Goal: Communication & Community: Answer question/provide support

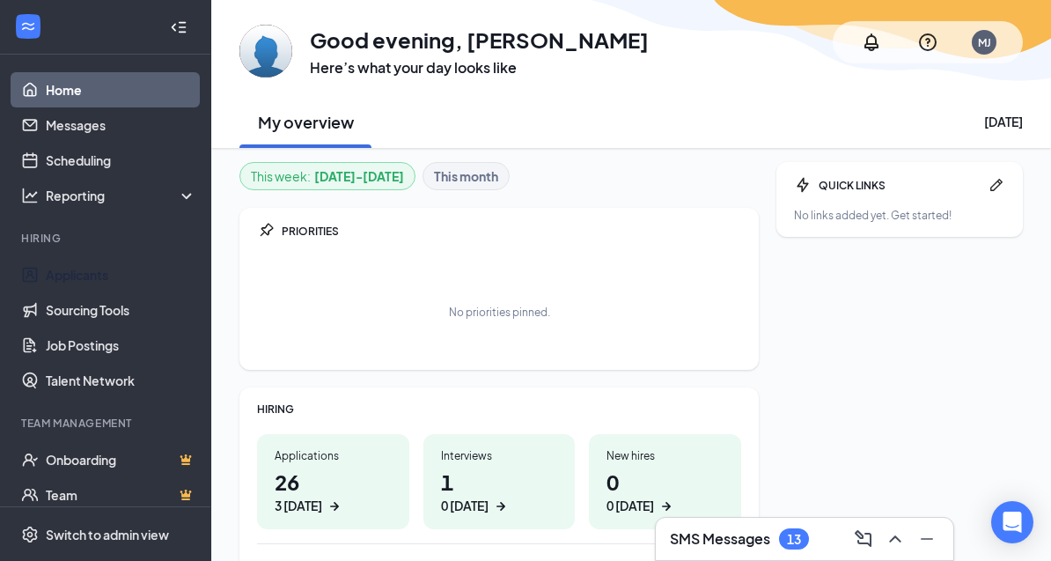
click at [75, 275] on link "Applicants" at bounding box center [121, 274] width 151 height 35
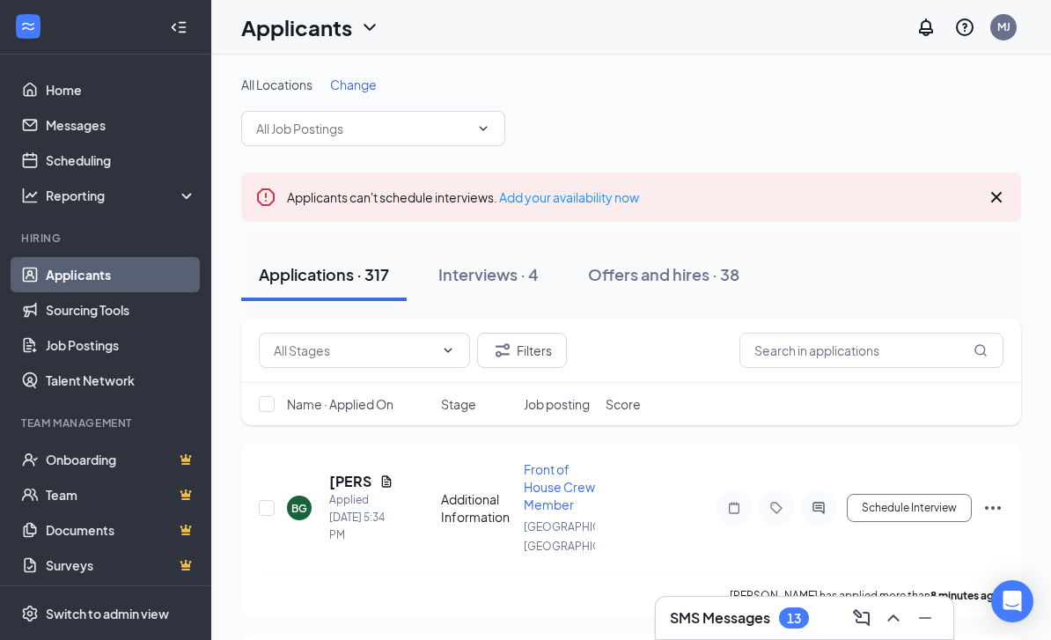
click at [350, 28] on h1 "Applicants" at bounding box center [296, 27] width 111 height 30
click at [349, 121] on link "Archived applicants" at bounding box center [347, 116] width 190 height 18
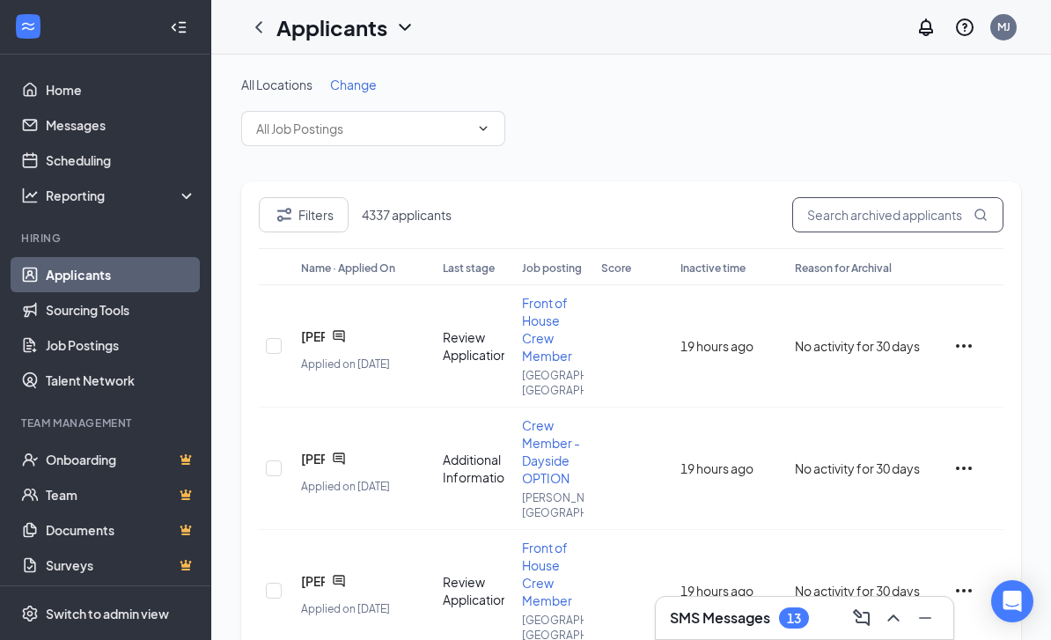
click at [908, 231] on input "text" at bounding box center [897, 214] width 211 height 35
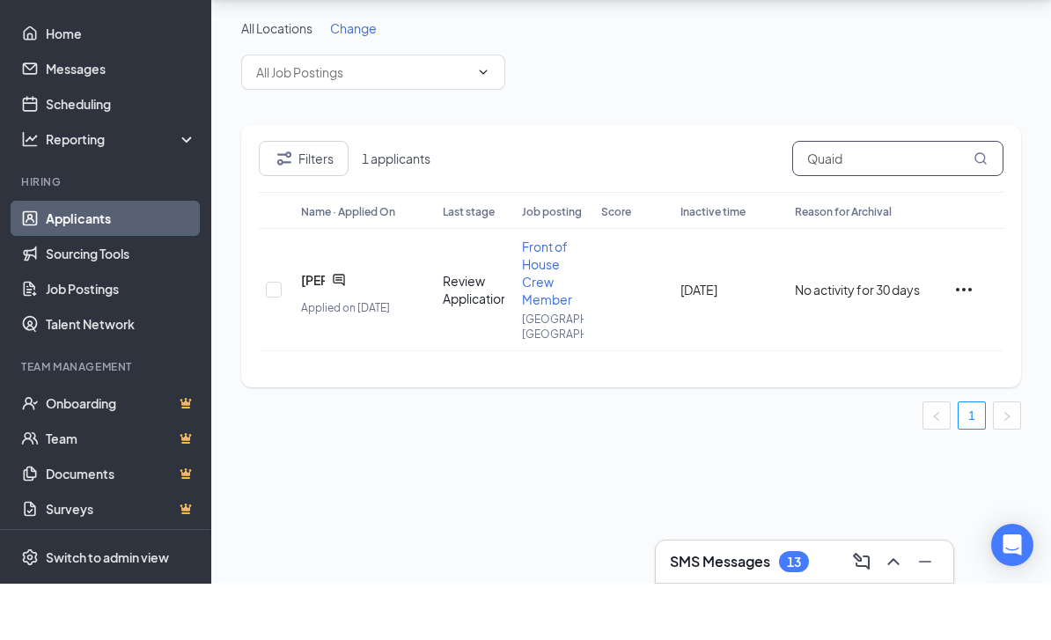
type input "Quaid"
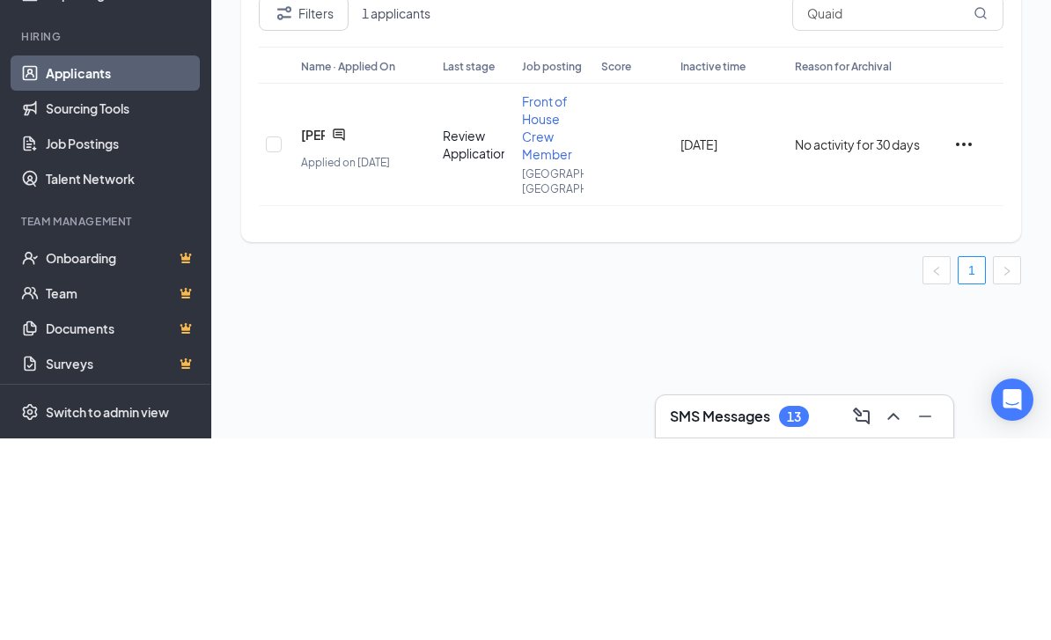
click at [342, 330] on icon "ChatActive" at bounding box center [338, 335] width 11 height 11
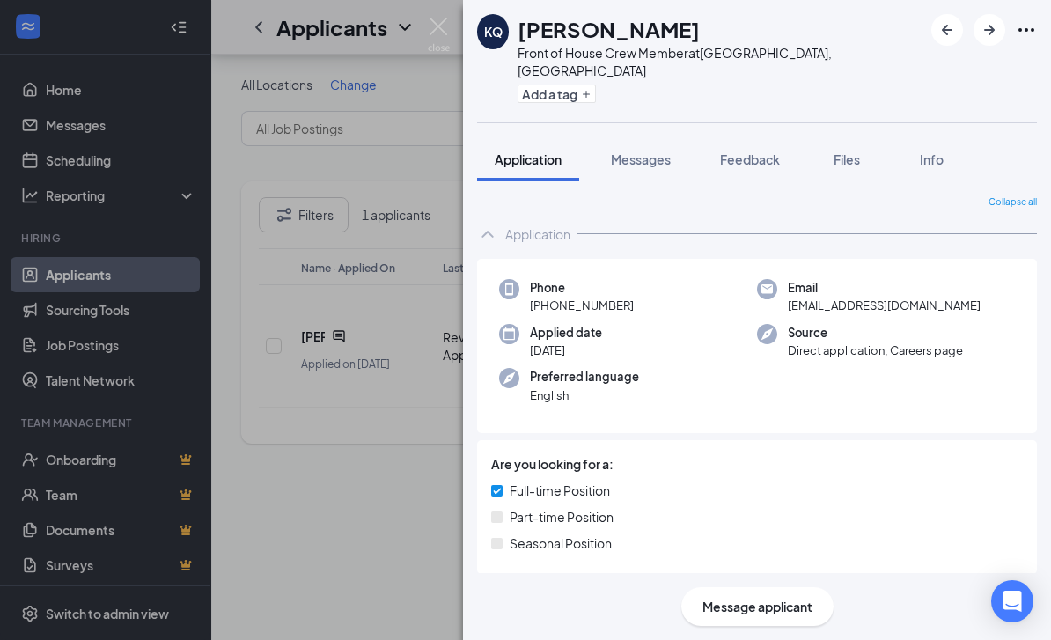
click at [1025, 36] on icon "Ellipses" at bounding box center [1026, 29] width 21 height 21
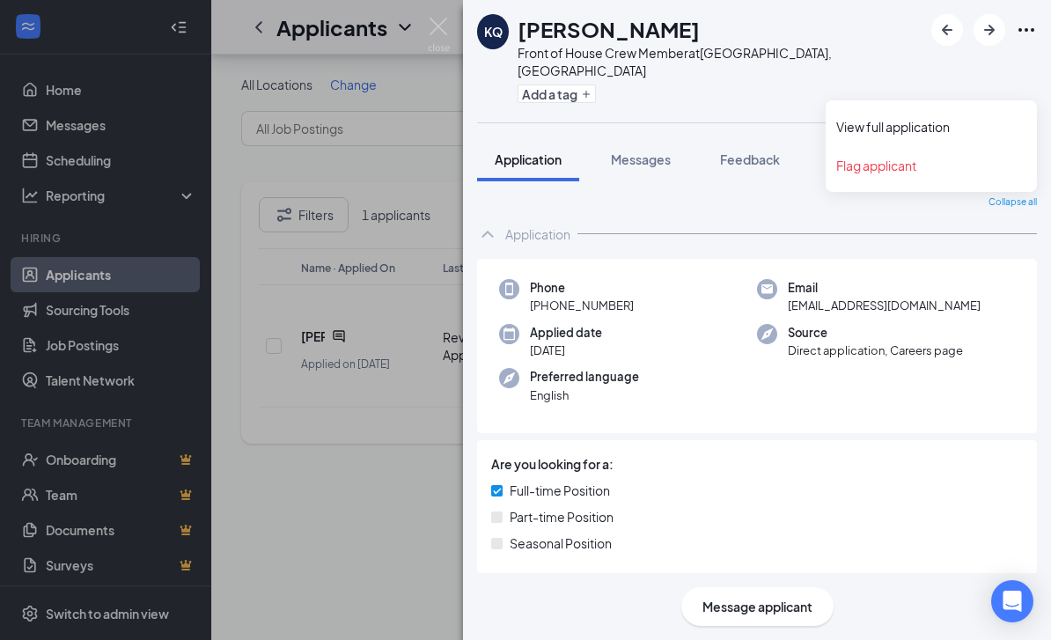
click at [1023, 32] on icon "Ellipses" at bounding box center [1026, 29] width 21 height 21
click at [666, 160] on button "Messages" at bounding box center [640, 159] width 95 height 44
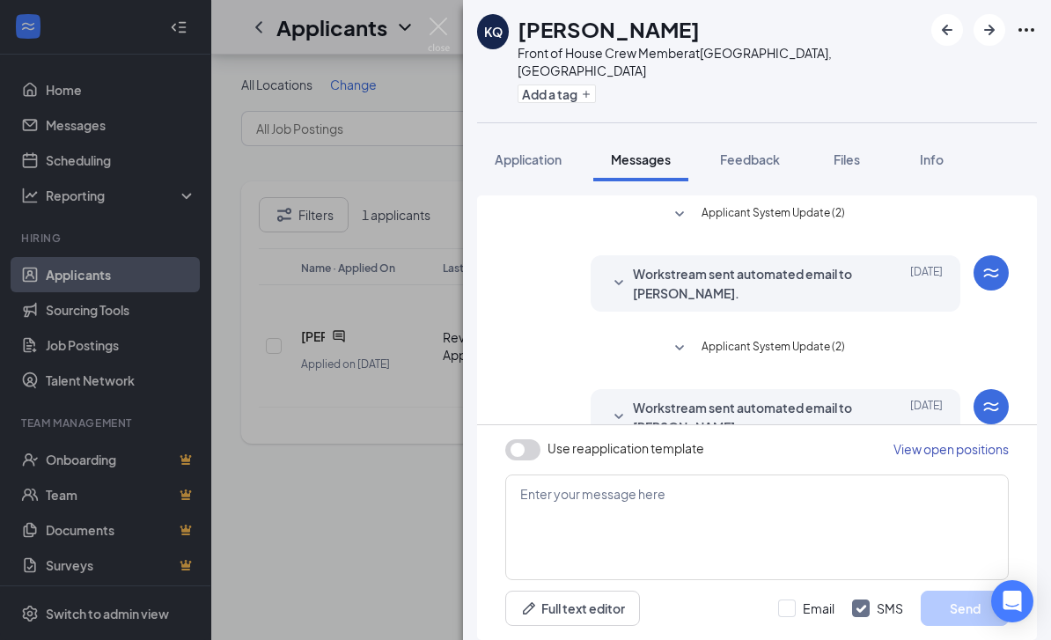
scroll to position [19, 0]
click at [766, 143] on button "Feedback" at bounding box center [750, 159] width 95 height 44
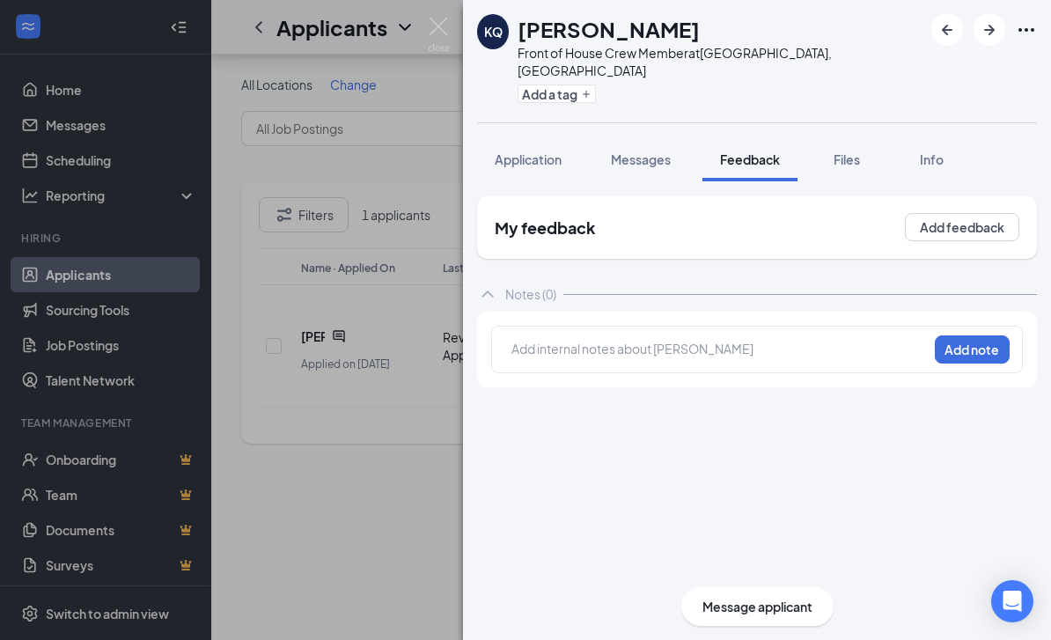
click at [680, 137] on button "Messages" at bounding box center [640, 159] width 95 height 44
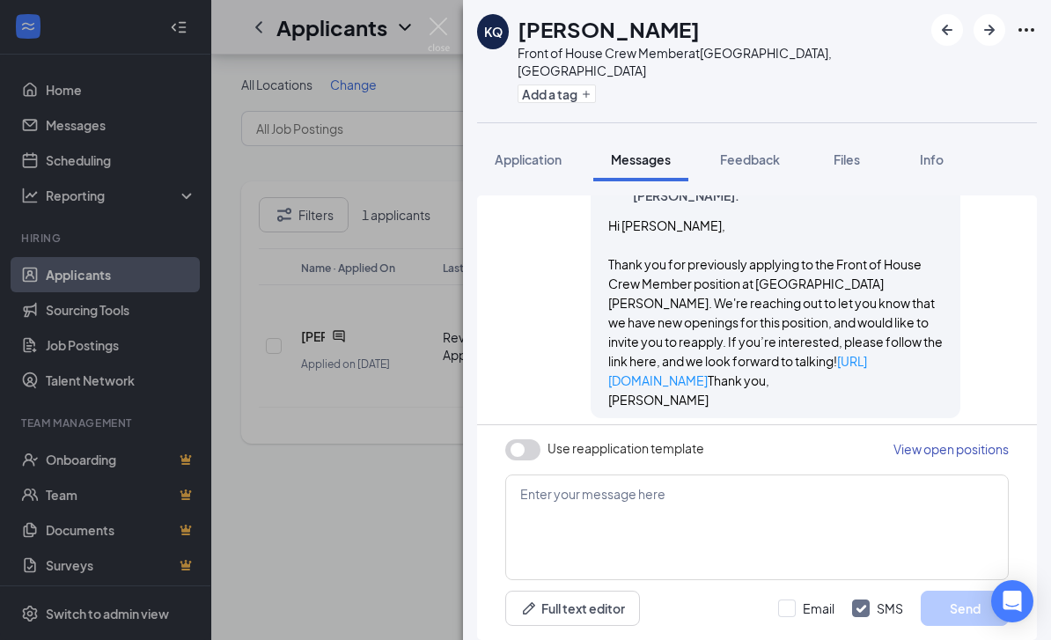
scroll to position [56, 0]
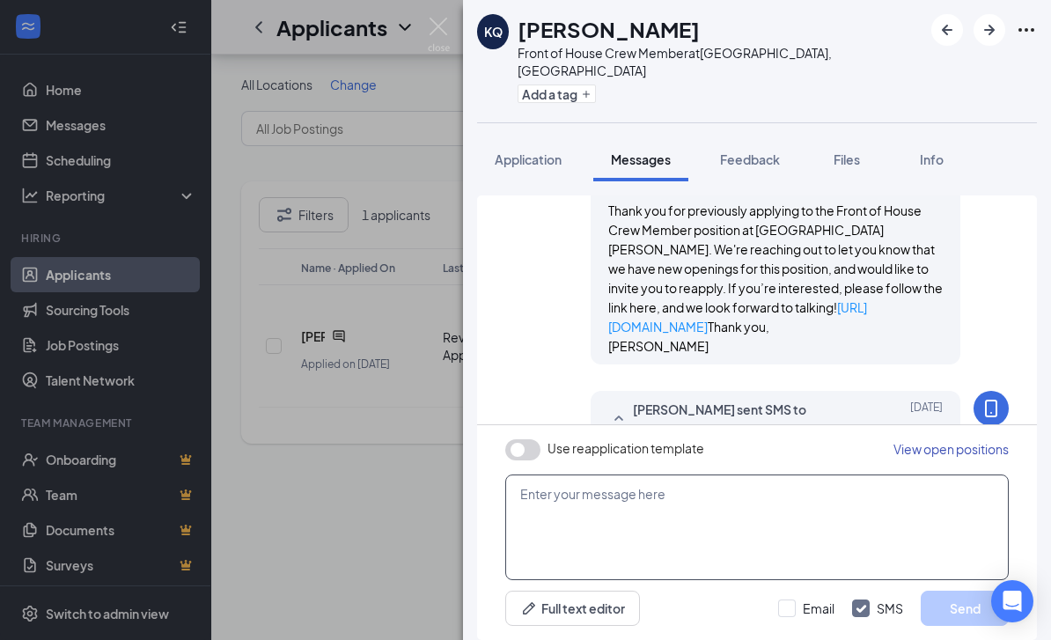
click at [779, 531] on textarea at bounding box center [757, 528] width 504 height 106
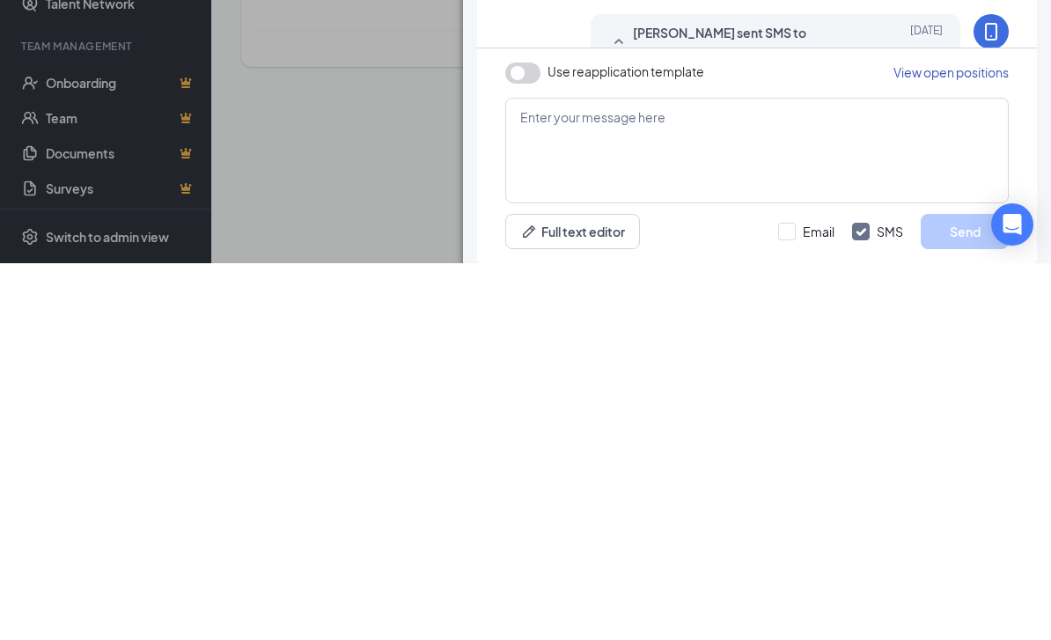
click at [527, 439] on button "button" at bounding box center [522, 449] width 35 height 21
type textarea "Hi {{applicant_first_name}}, Thank you for previously applying to the {{positio…"
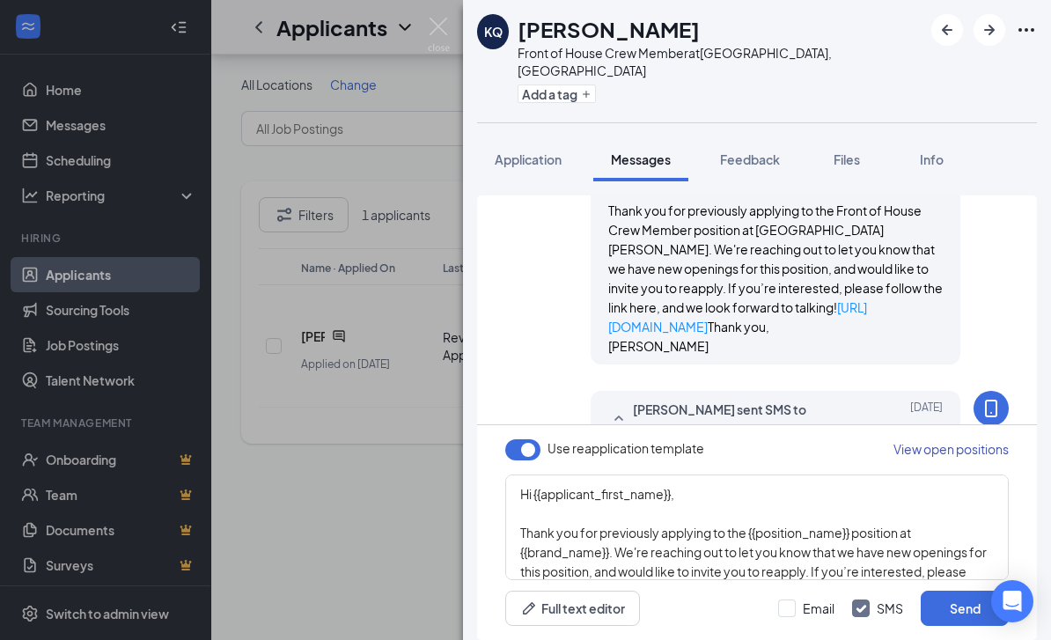
click at [956, 607] on button "Send" at bounding box center [965, 608] width 88 height 35
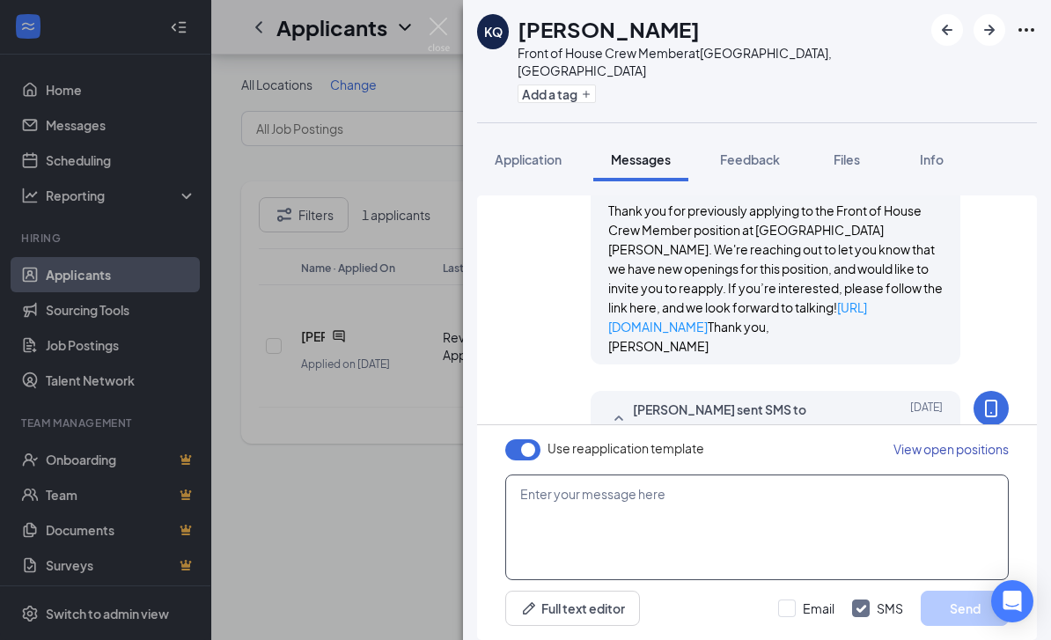
click at [854, 502] on textarea at bounding box center [757, 528] width 504 height 106
click at [901, 575] on textarea at bounding box center [757, 528] width 504 height 106
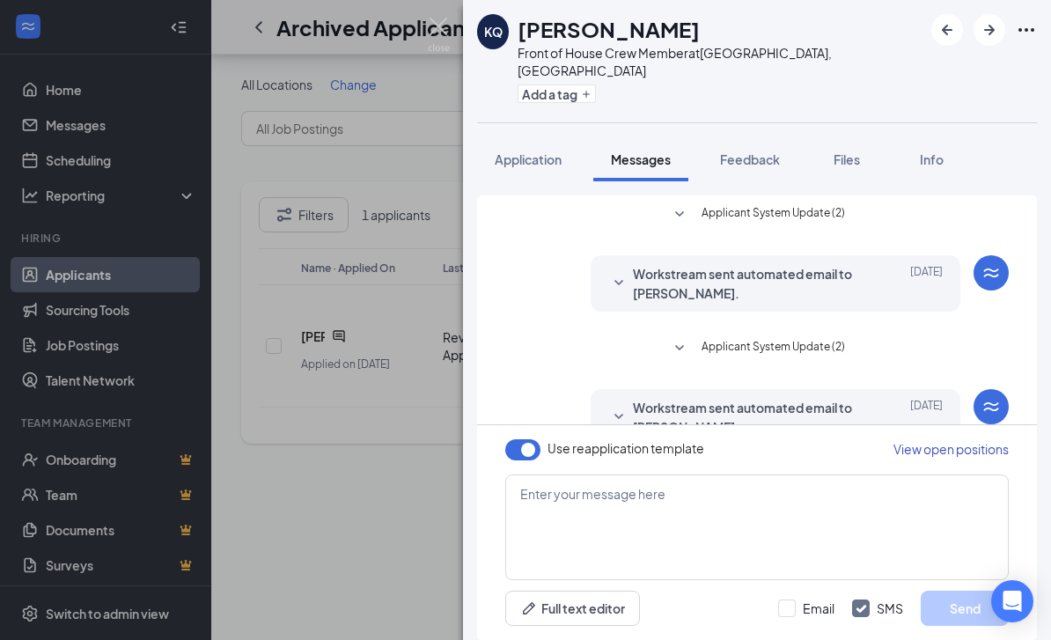
scroll to position [56, 0]
click at [691, 472] on icon "SmallChevronDown" at bounding box center [681, 482] width 21 height 21
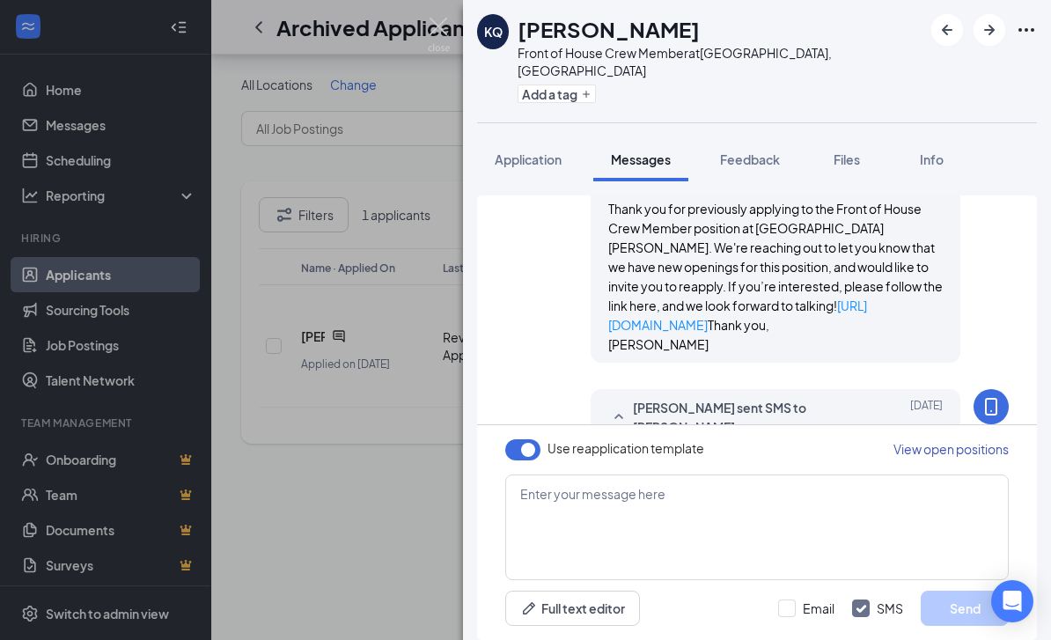
scroll to position [453, 0]
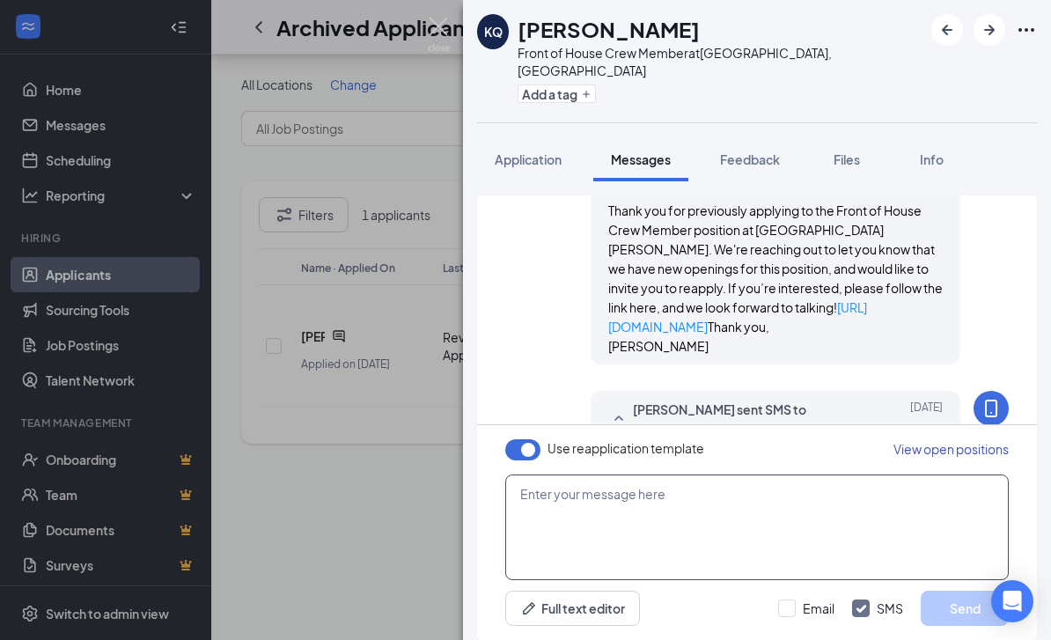
click at [758, 502] on textarea at bounding box center [757, 528] width 504 height 106
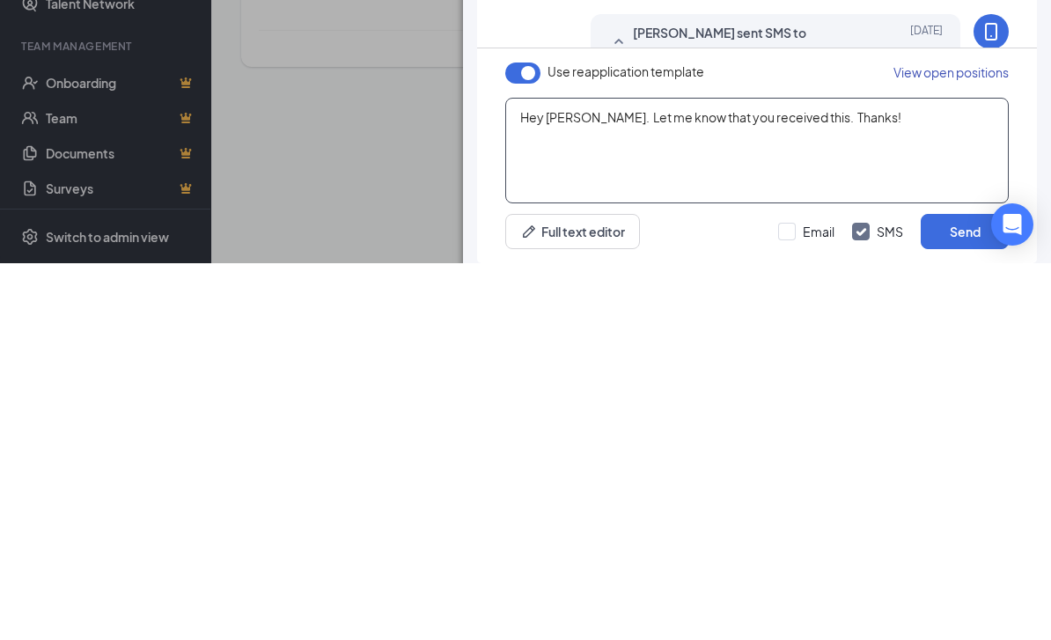
type textarea "Hey [PERSON_NAME]. Let me know that you received this. Thanks!"
click at [960, 591] on button "Send" at bounding box center [965, 608] width 88 height 35
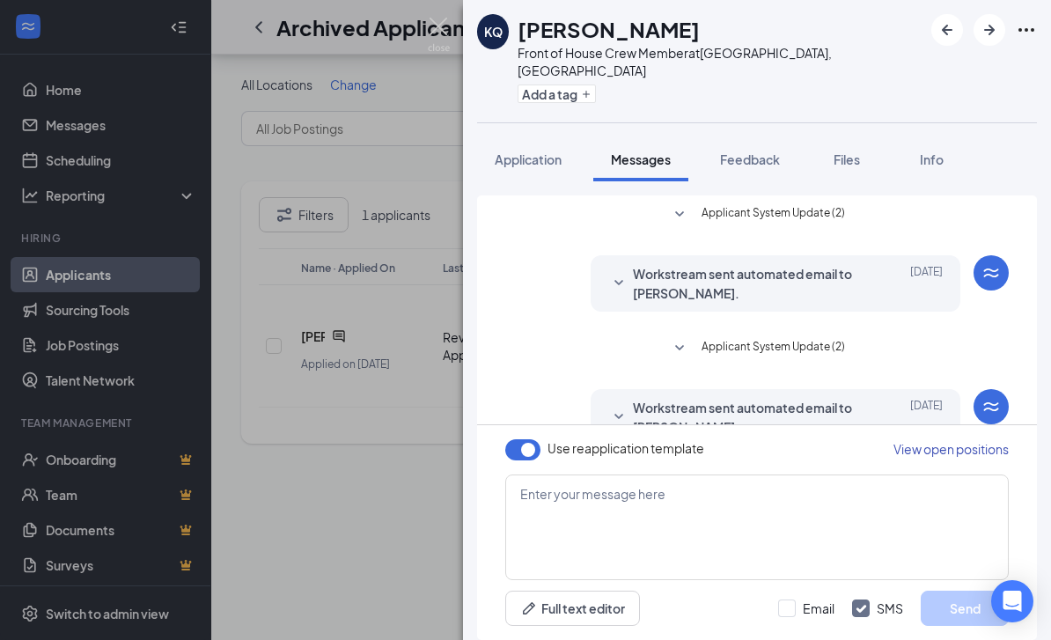
scroll to position [0, 0]
click at [1023, 32] on icon "Ellipses" at bounding box center [1026, 29] width 21 height 21
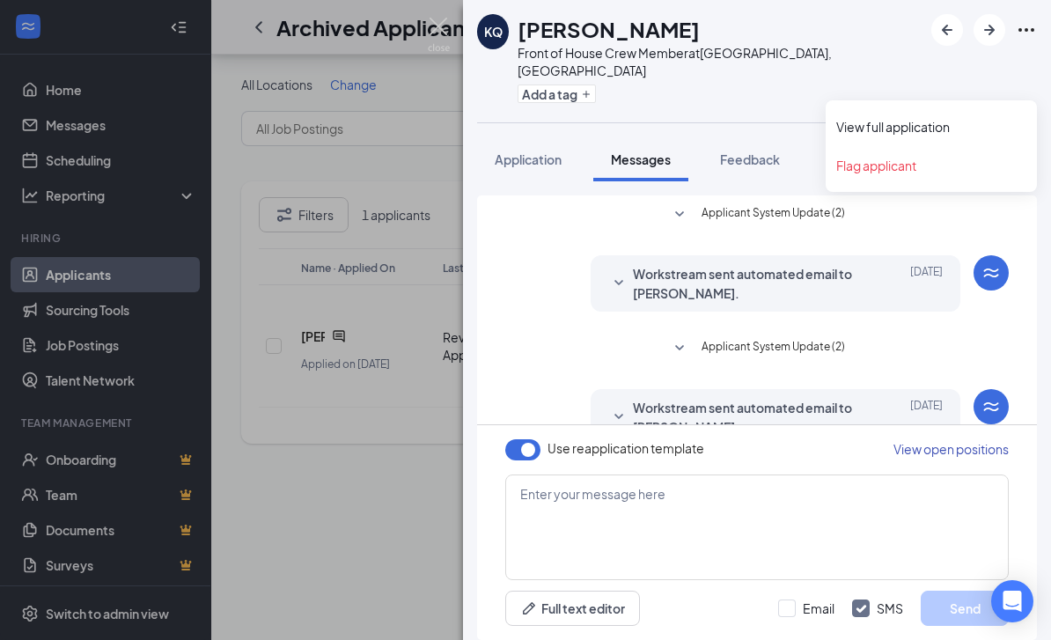
click at [943, 118] on link "View full application" at bounding box center [931, 127] width 190 height 18
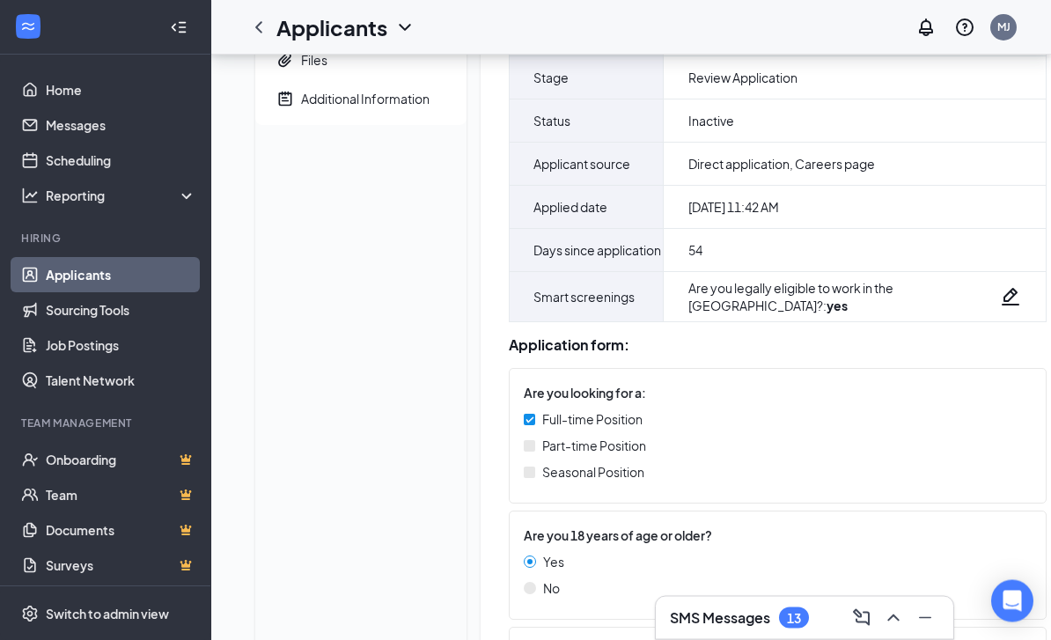
scroll to position [280, 0]
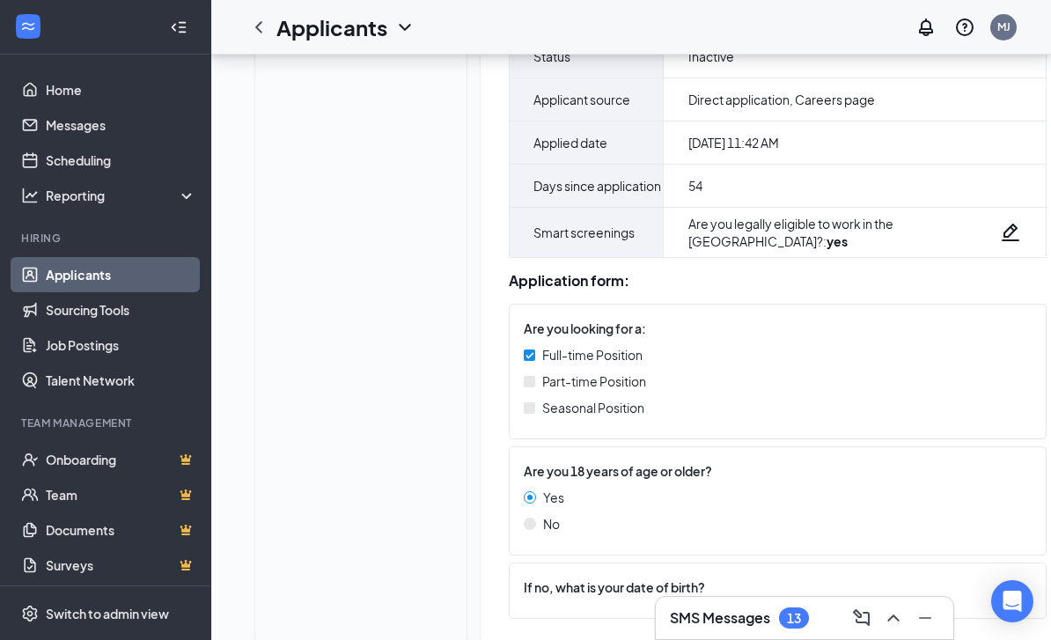
click at [869, 629] on icon "ComposeMessage" at bounding box center [861, 617] width 21 height 21
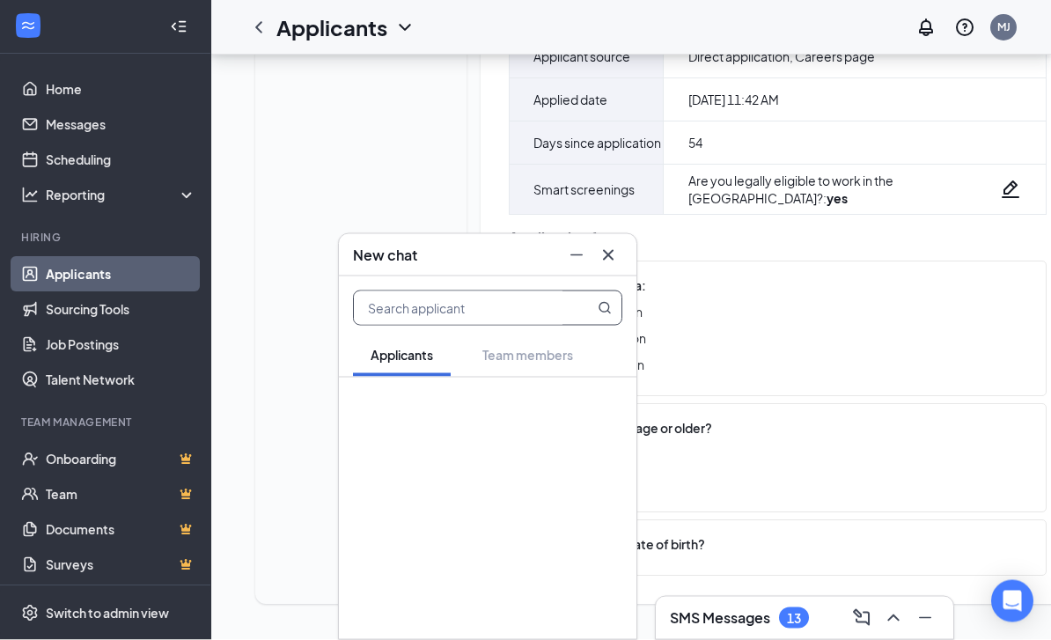
click at [605, 259] on icon "Cross" at bounding box center [608, 254] width 11 height 11
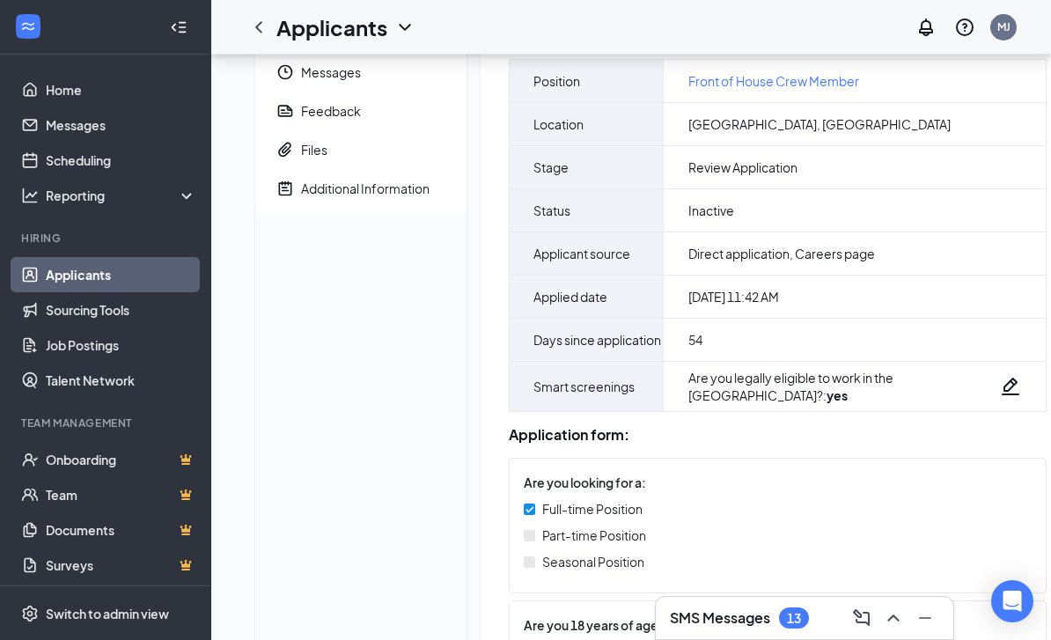
scroll to position [0, 0]
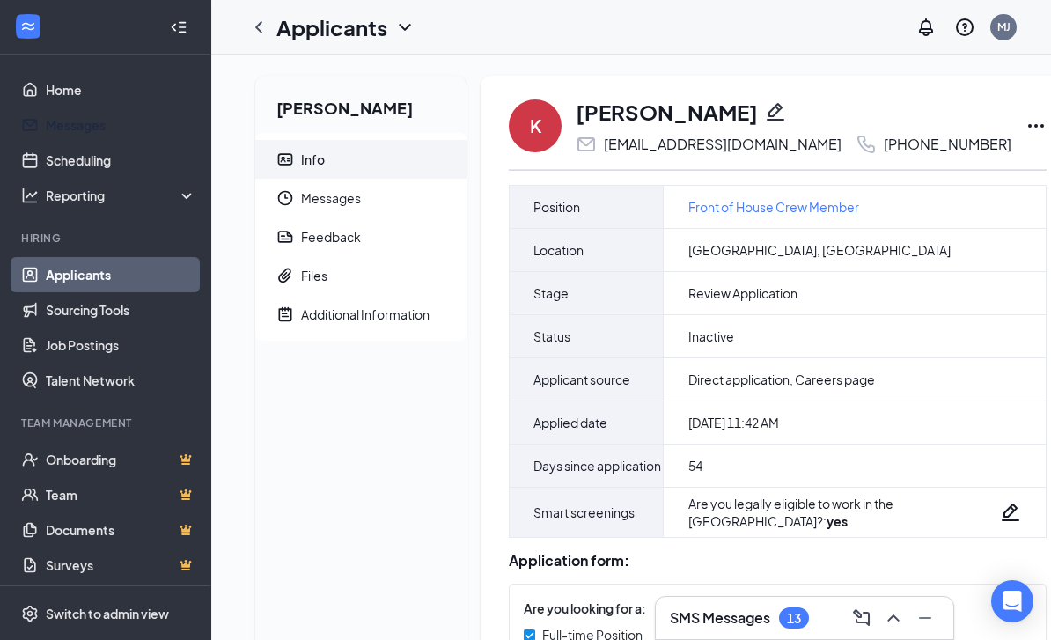
click at [77, 134] on link "Messages" at bounding box center [121, 124] width 151 height 35
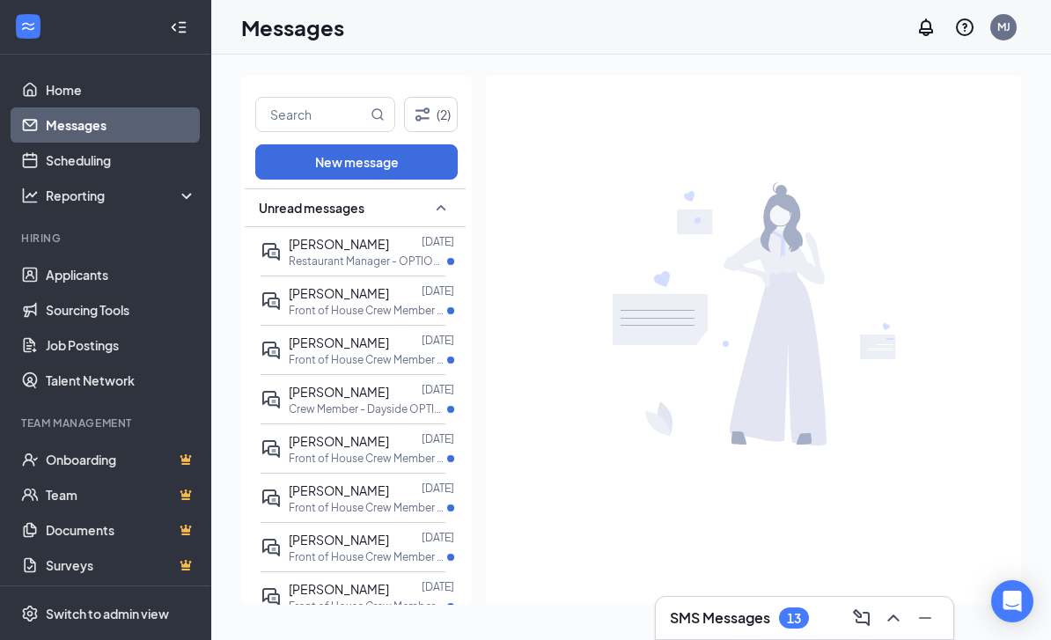
click at [431, 258] on p "Restaurant Manager - OPTION at Marion, IL" at bounding box center [368, 261] width 158 height 15
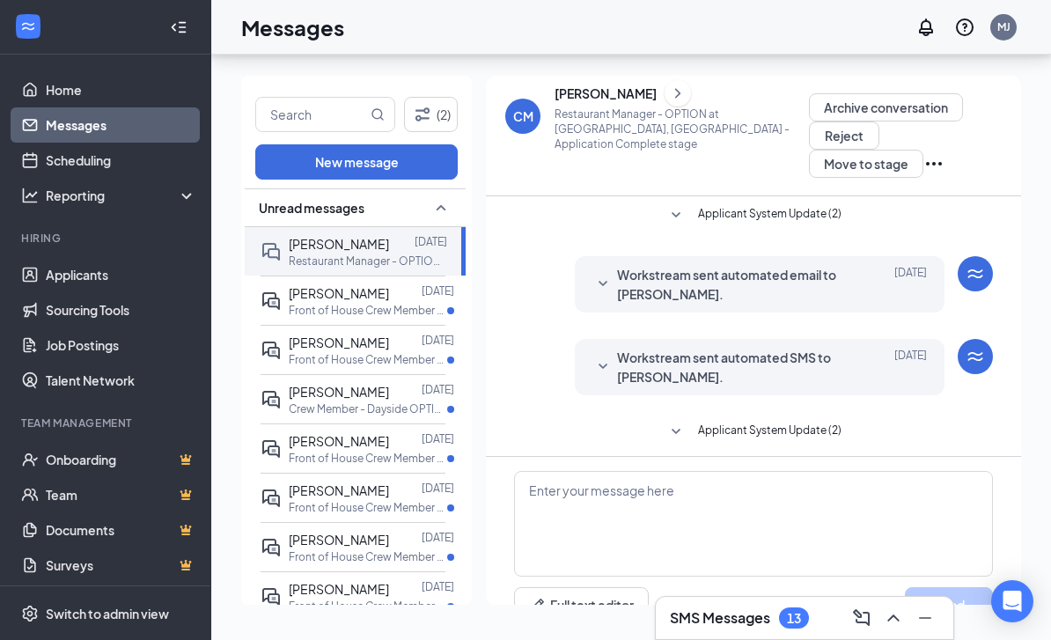
click at [72, 257] on link "Applicants" at bounding box center [121, 274] width 151 height 35
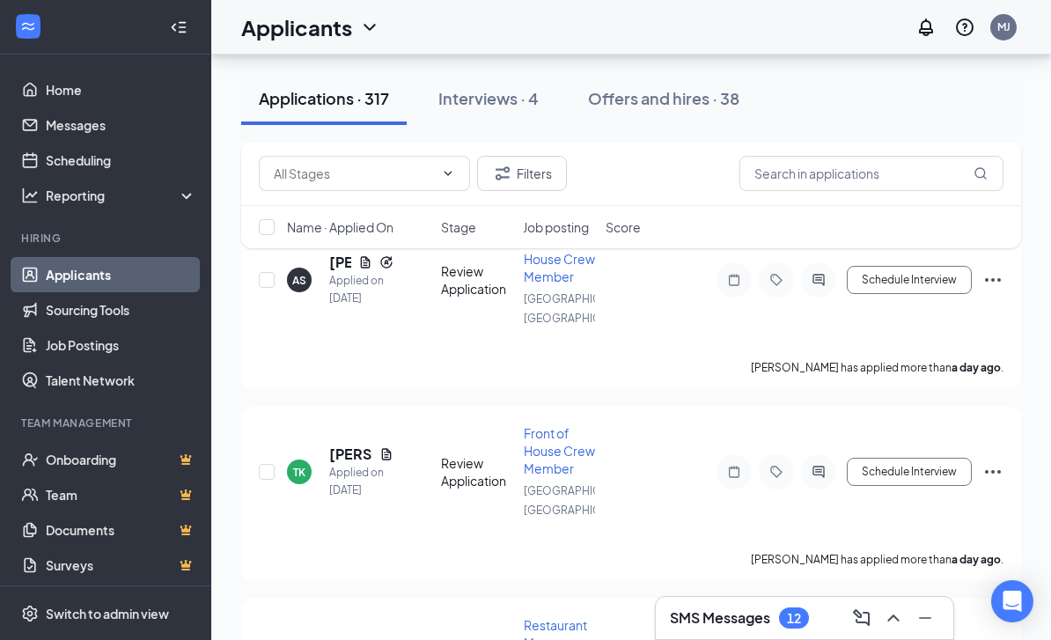
scroll to position [1653, 0]
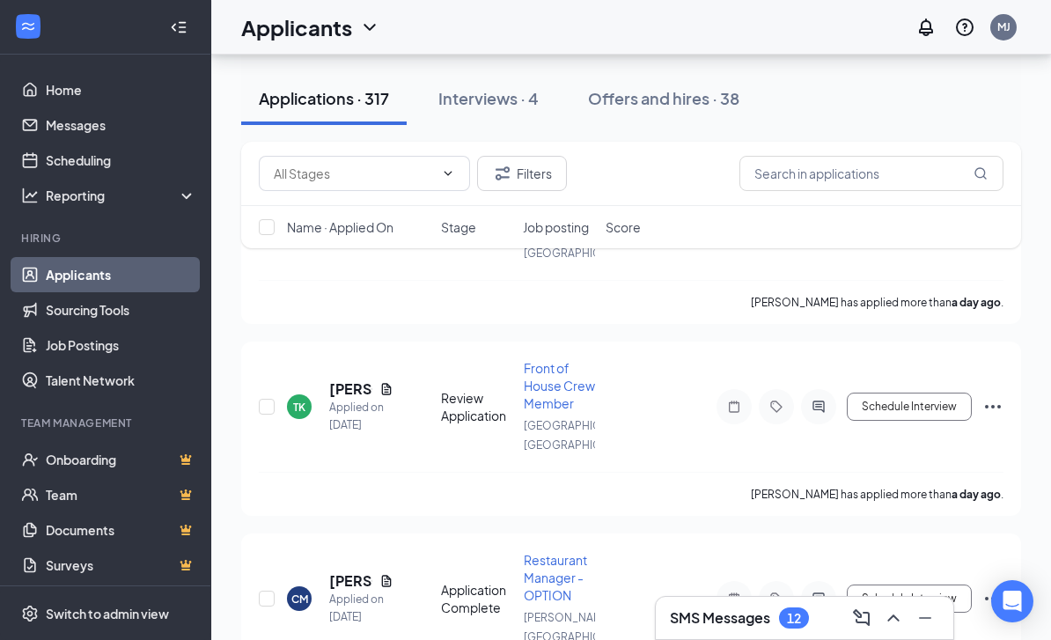
click at [560, 552] on span "Restaurant Manager - OPTION" at bounding box center [555, 577] width 63 height 51
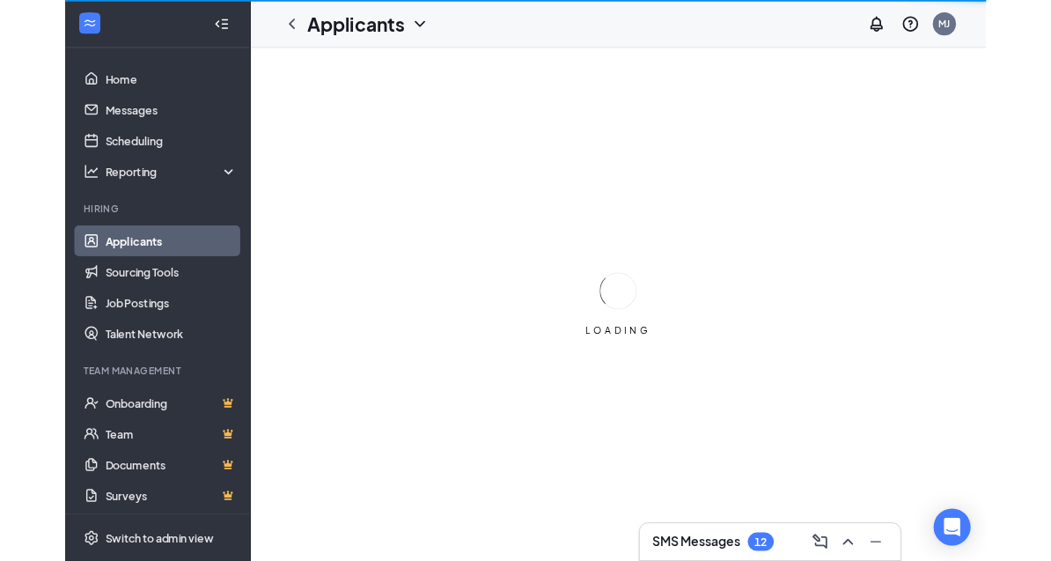
scroll to position [37, 0]
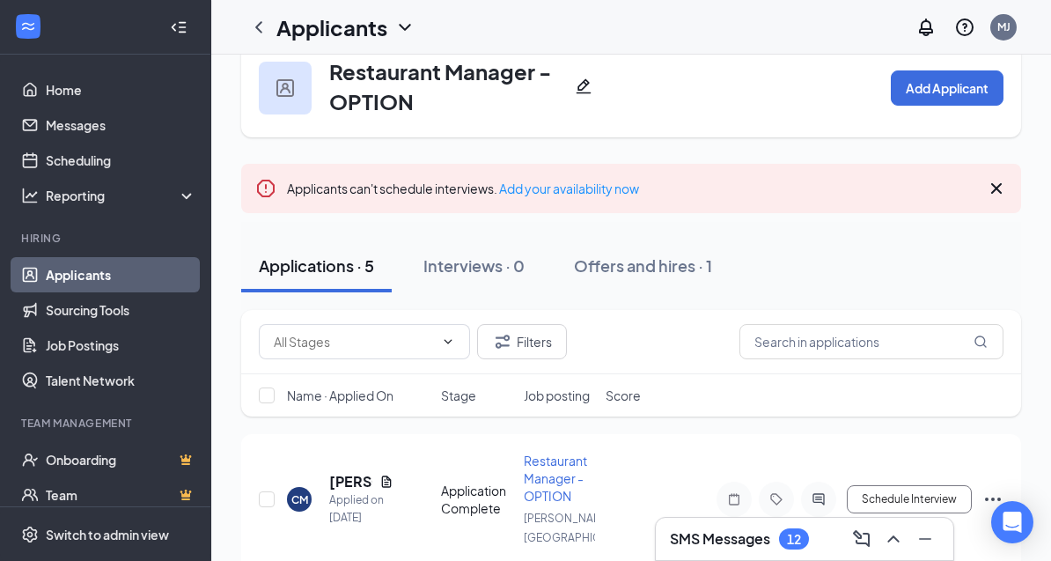
click at [337, 477] on h5 "[PERSON_NAME]" at bounding box center [350, 481] width 43 height 19
